Goal: Check status: Check status

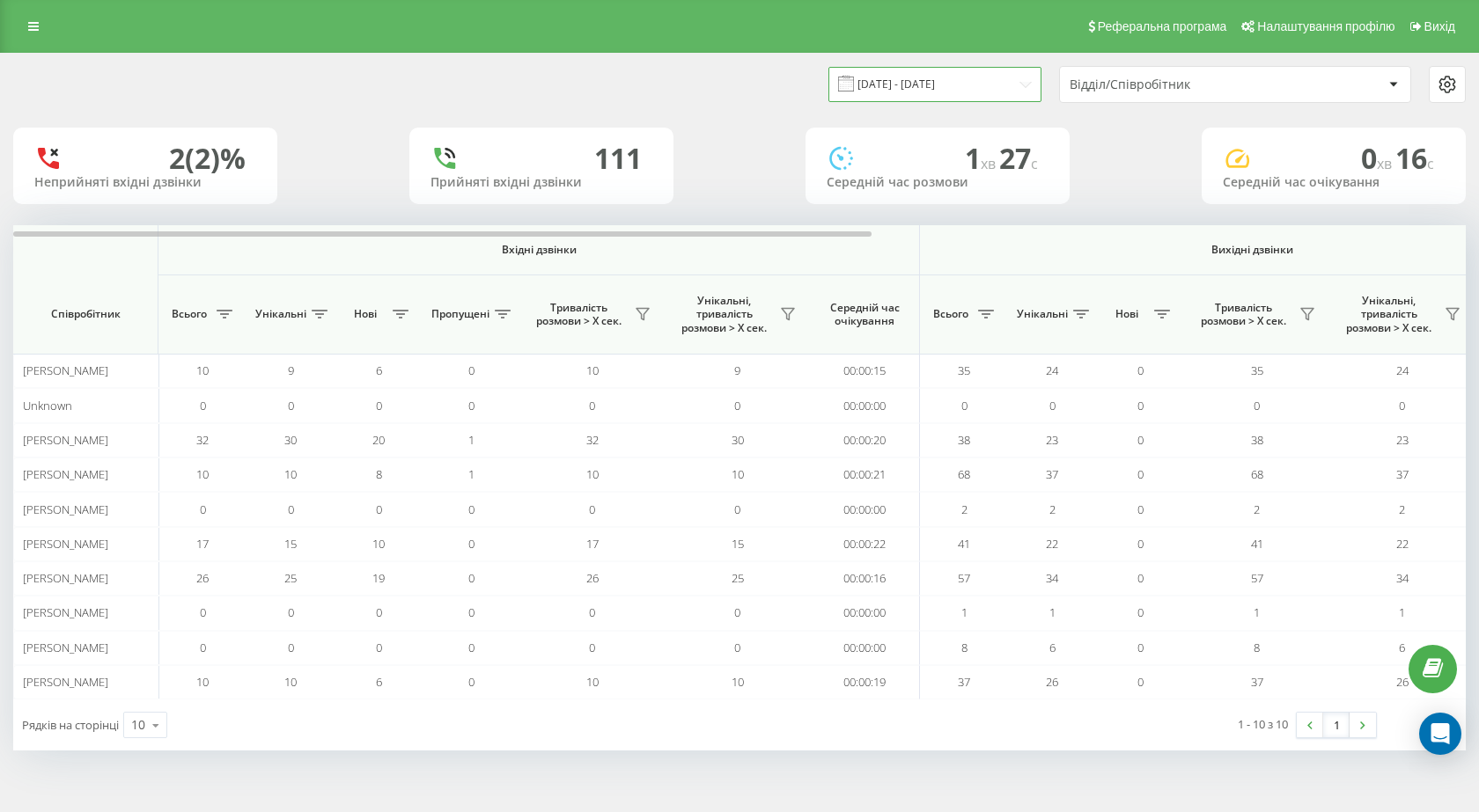
click at [978, 82] on input "[DATE] - [DATE]" at bounding box center [935, 84] width 213 height 35
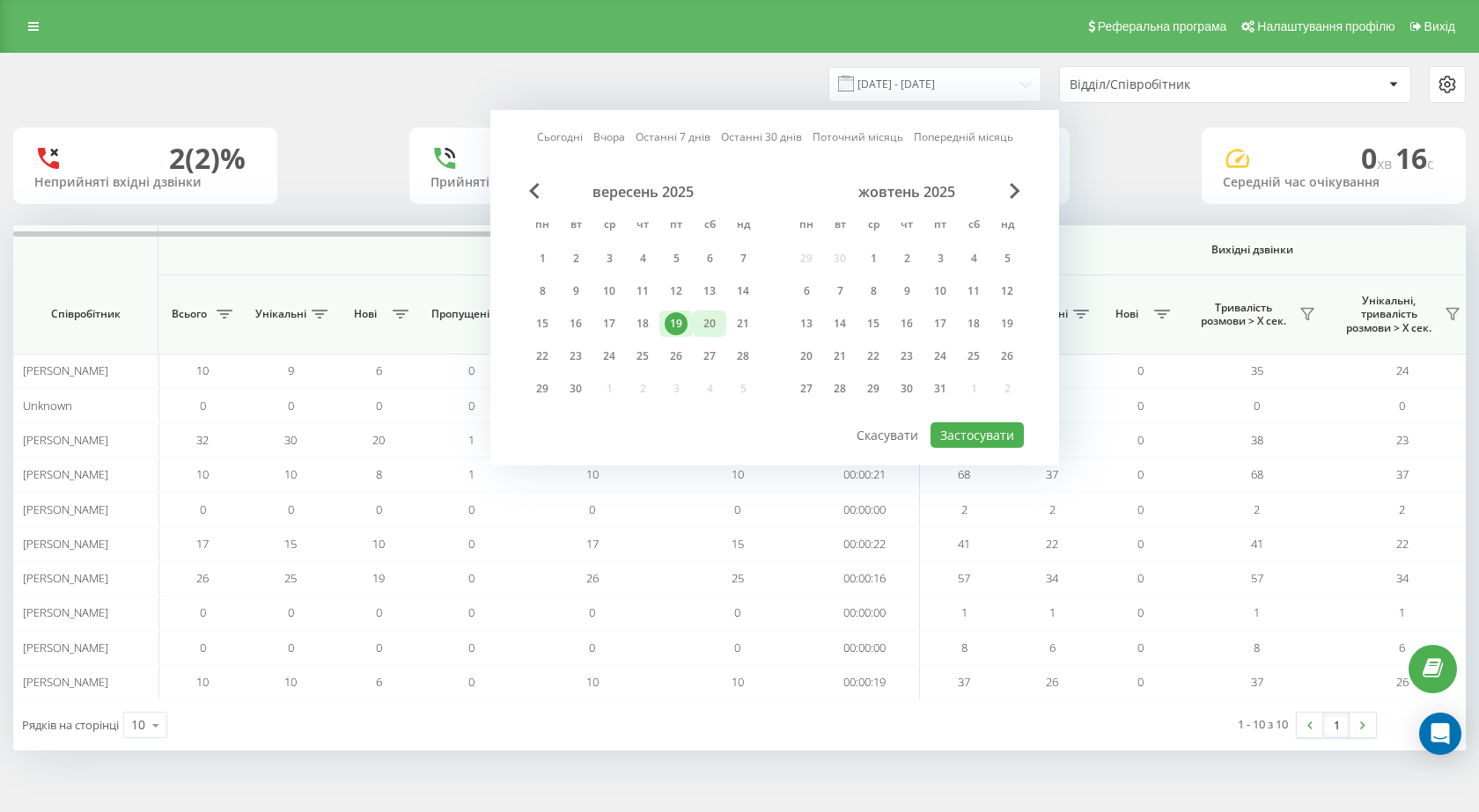
click at [704, 324] on div "20" at bounding box center [709, 324] width 23 height 23
click at [998, 441] on button "Застосувати" at bounding box center [977, 435] width 93 height 26
type input "[DATE] - [DATE]"
